Goal: Information Seeking & Learning: Learn about a topic

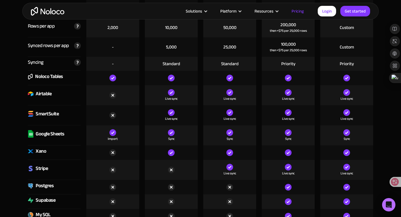
scroll to position [824, 0]
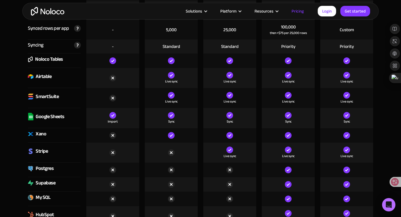
click at [43, 130] on div "Xano" at bounding box center [41, 134] width 11 height 8
click at [54, 129] on div "Xano" at bounding box center [54, 135] width 53 height 14
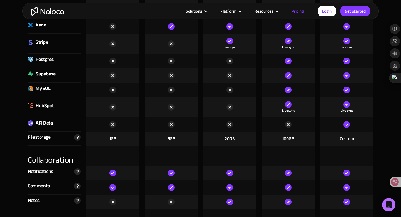
scroll to position [935, 0]
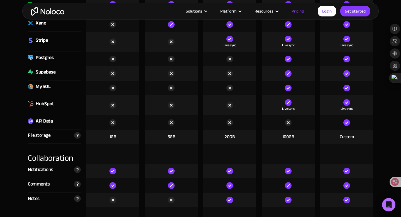
click at [164, 178] on div at bounding box center [171, 185] width 53 height 14
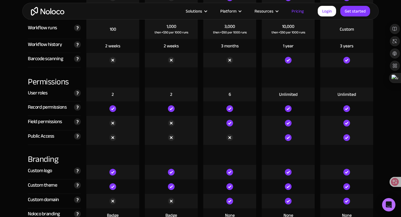
scroll to position [1222, 0]
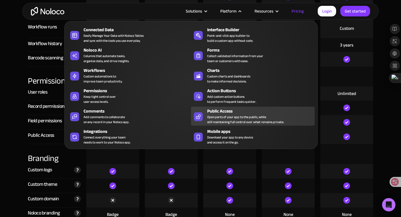
click at [219, 115] on div "Open parts of your app to the public, while still maintaining full control over…" at bounding box center [245, 120] width 77 height 10
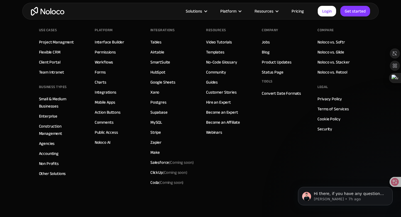
scroll to position [2275, 0]
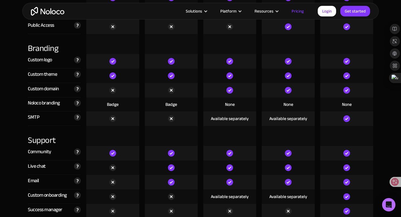
scroll to position [1333, 0]
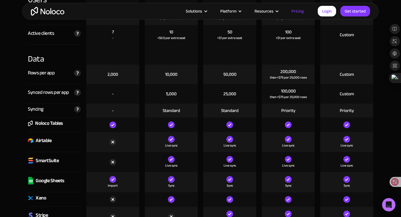
scroll to position [776, 0]
